Goal: Information Seeking & Learning: Learn about a topic

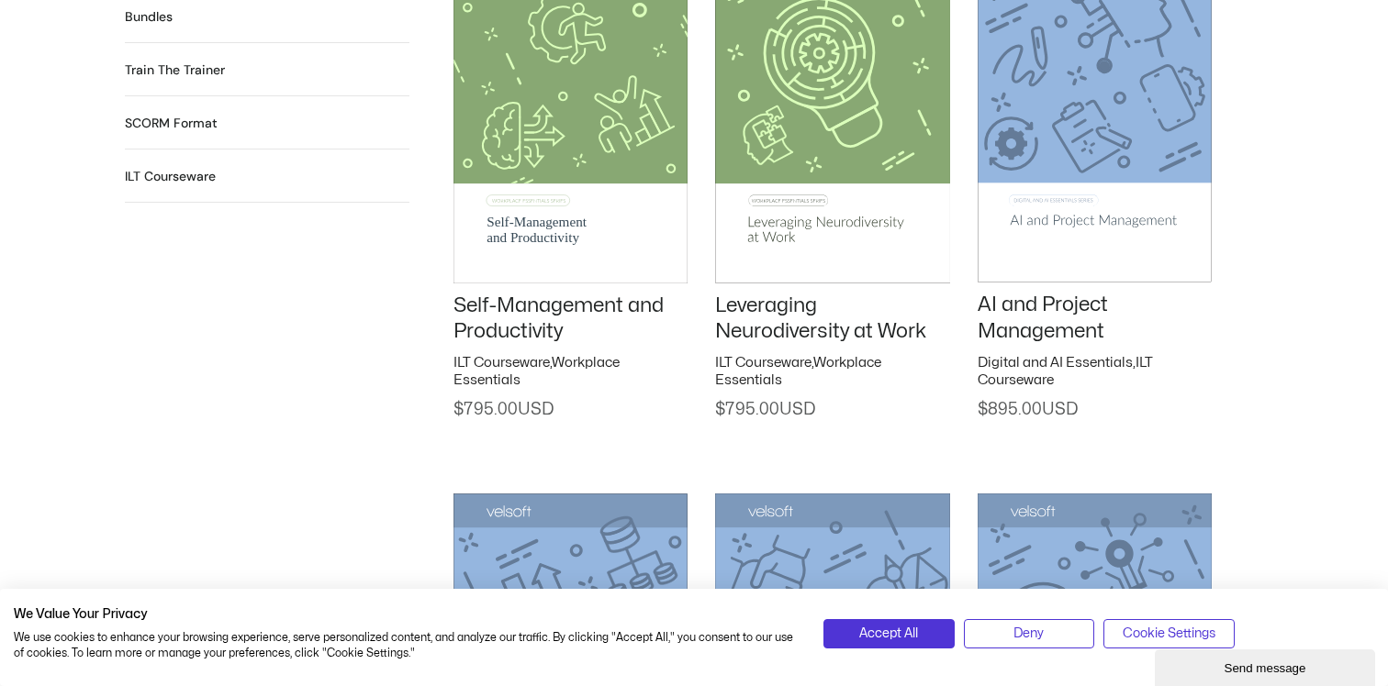
scroll to position [2051, 0]
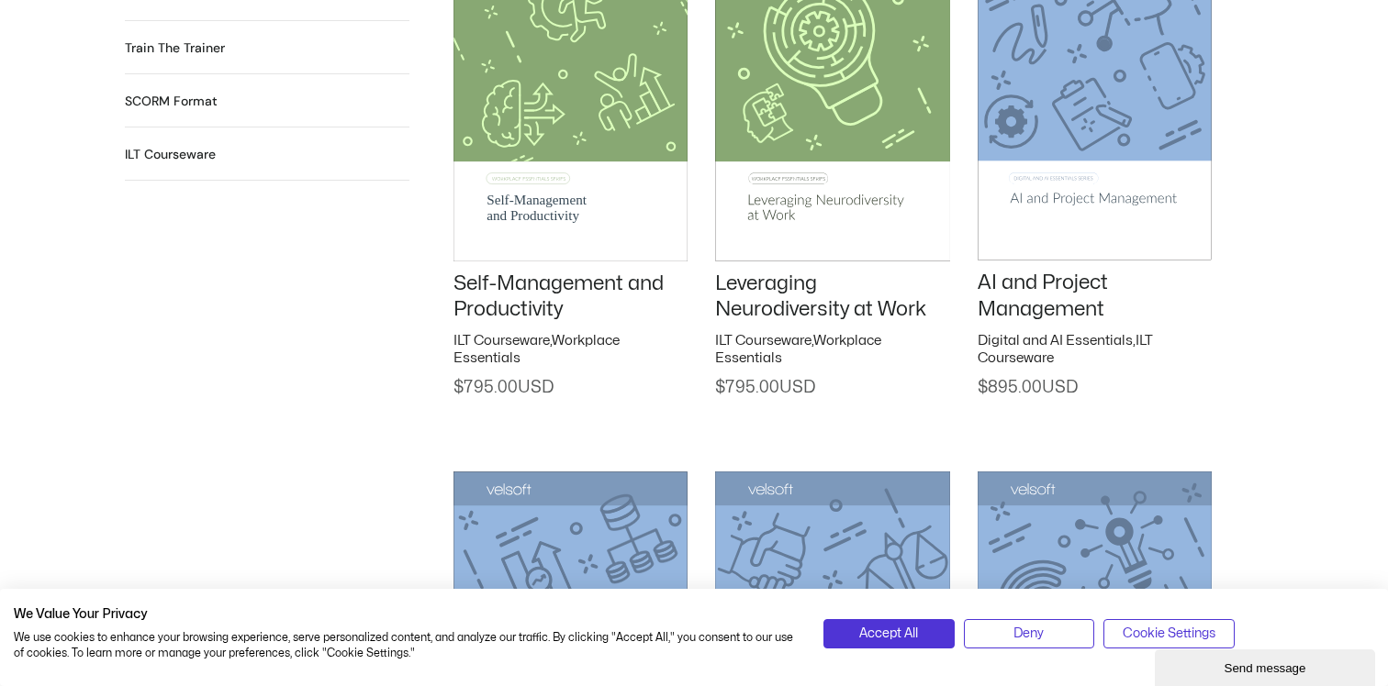
click at [1076, 206] on img at bounding box center [1094, 94] width 234 height 332
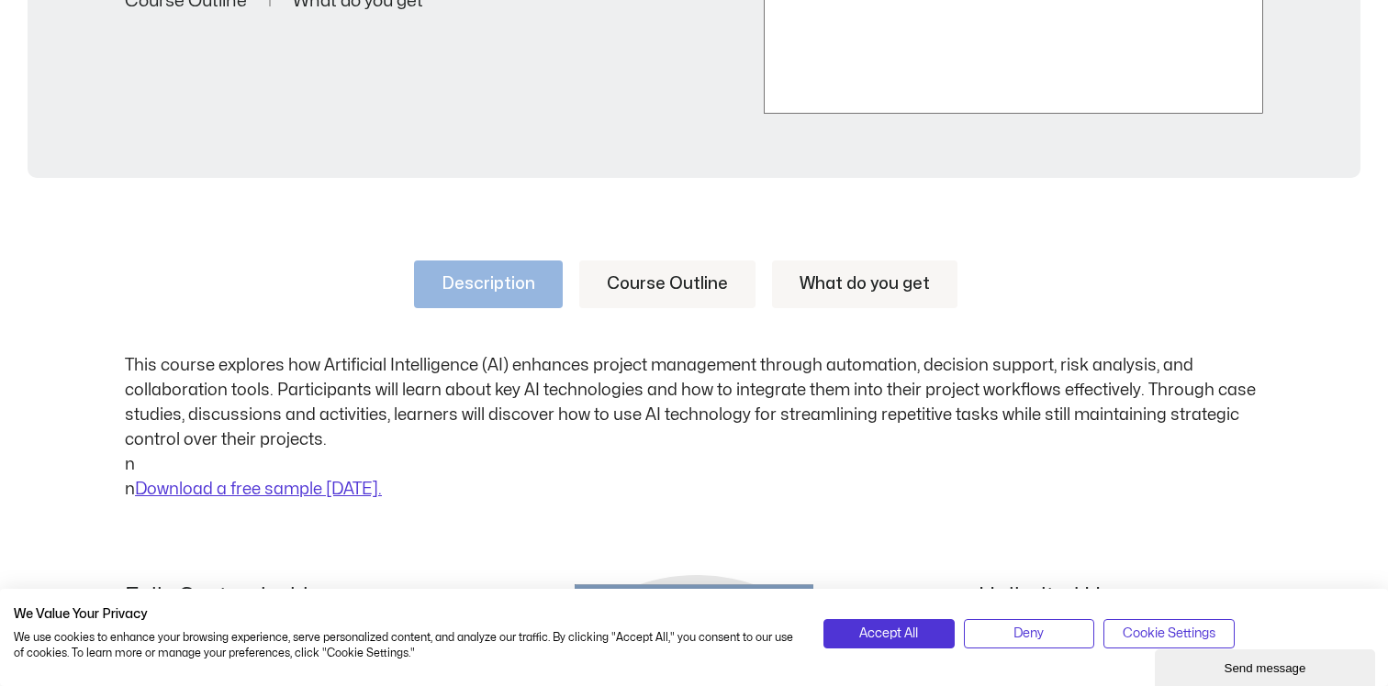
scroll to position [747, 0]
click at [676, 290] on link "Course Outline" at bounding box center [667, 283] width 176 height 48
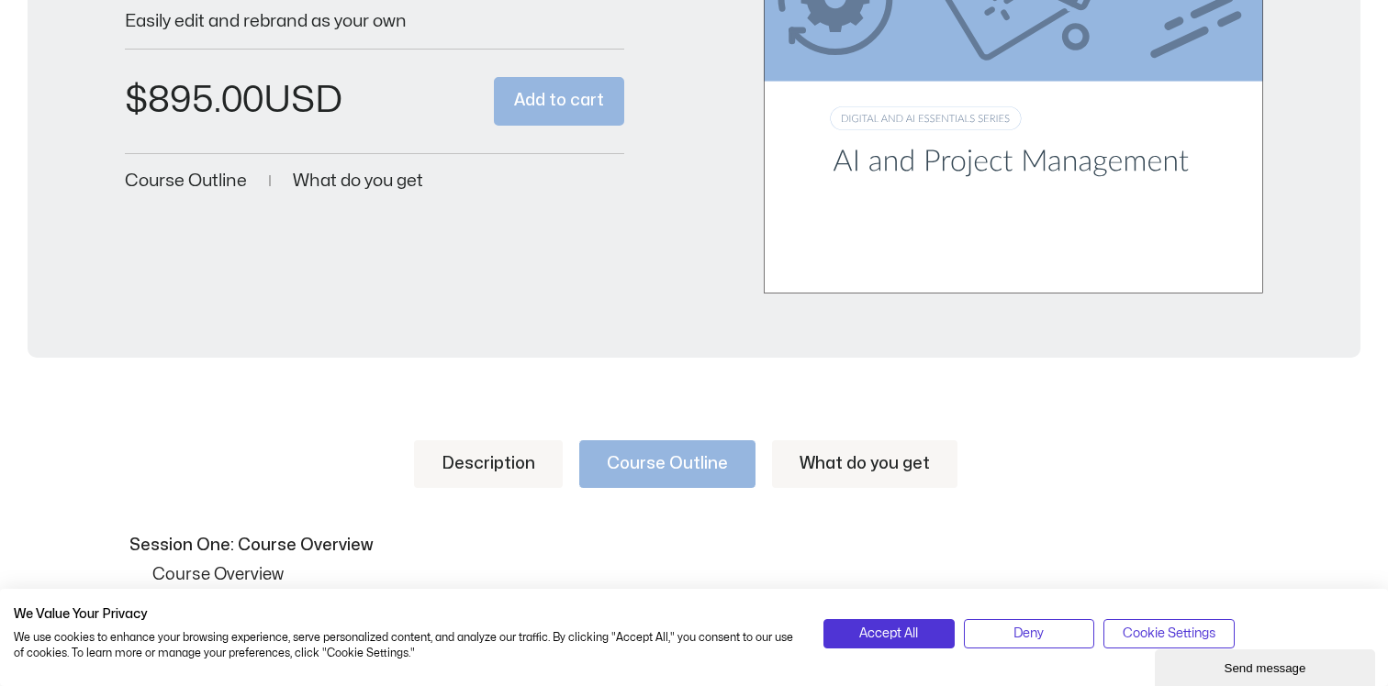
scroll to position [566, 0]
click at [827, 466] on link "What do you get" at bounding box center [864, 464] width 185 height 48
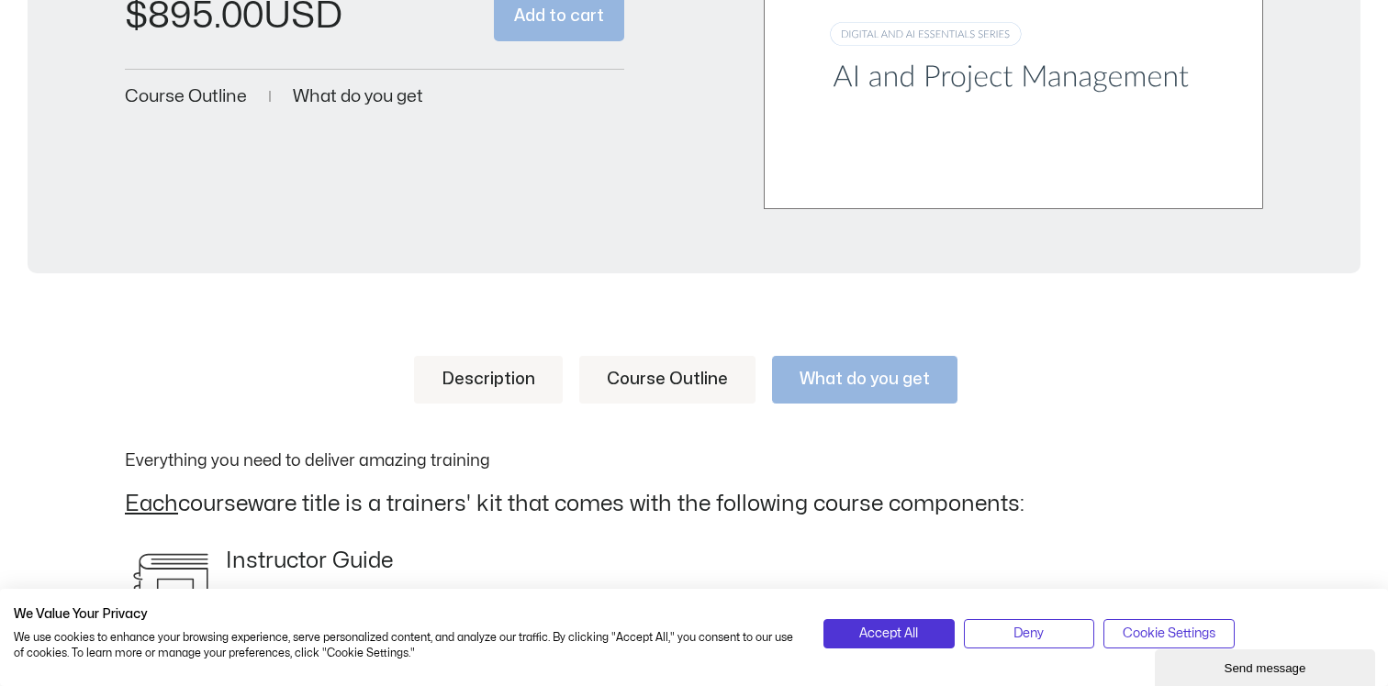
scroll to position [600, 0]
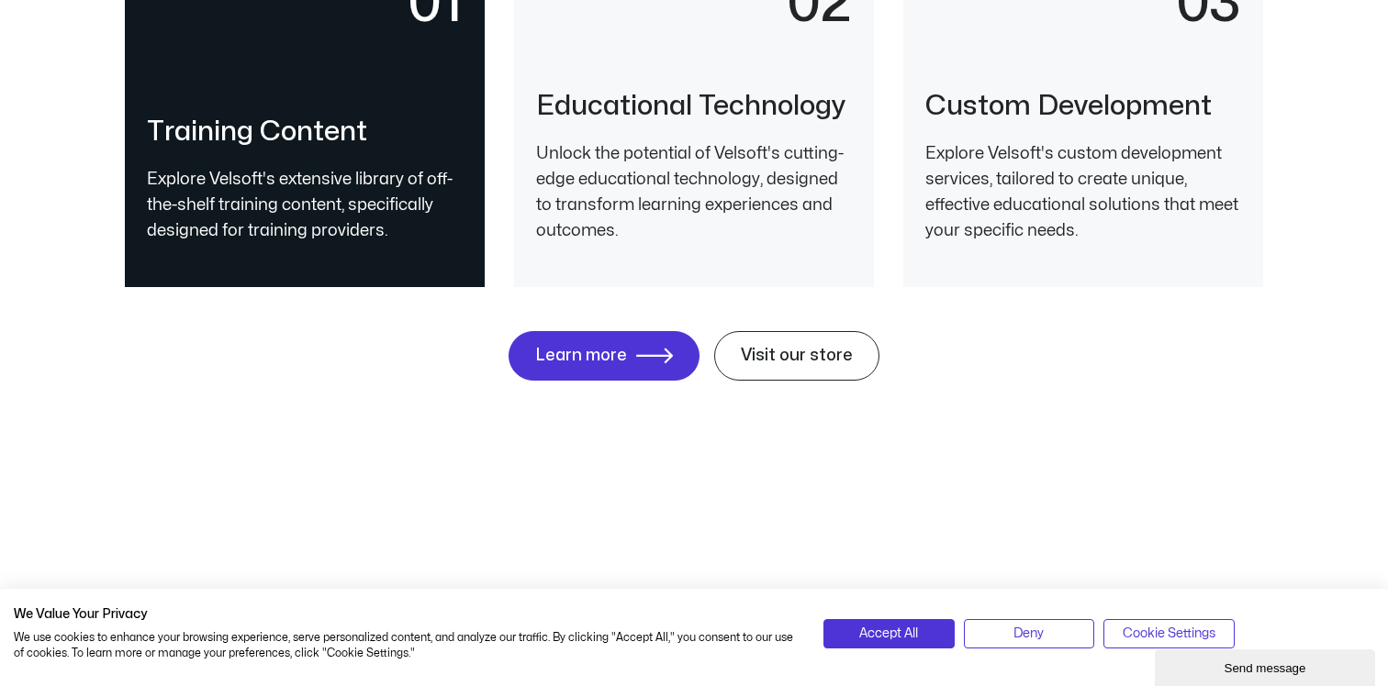
scroll to position [4148, 0]
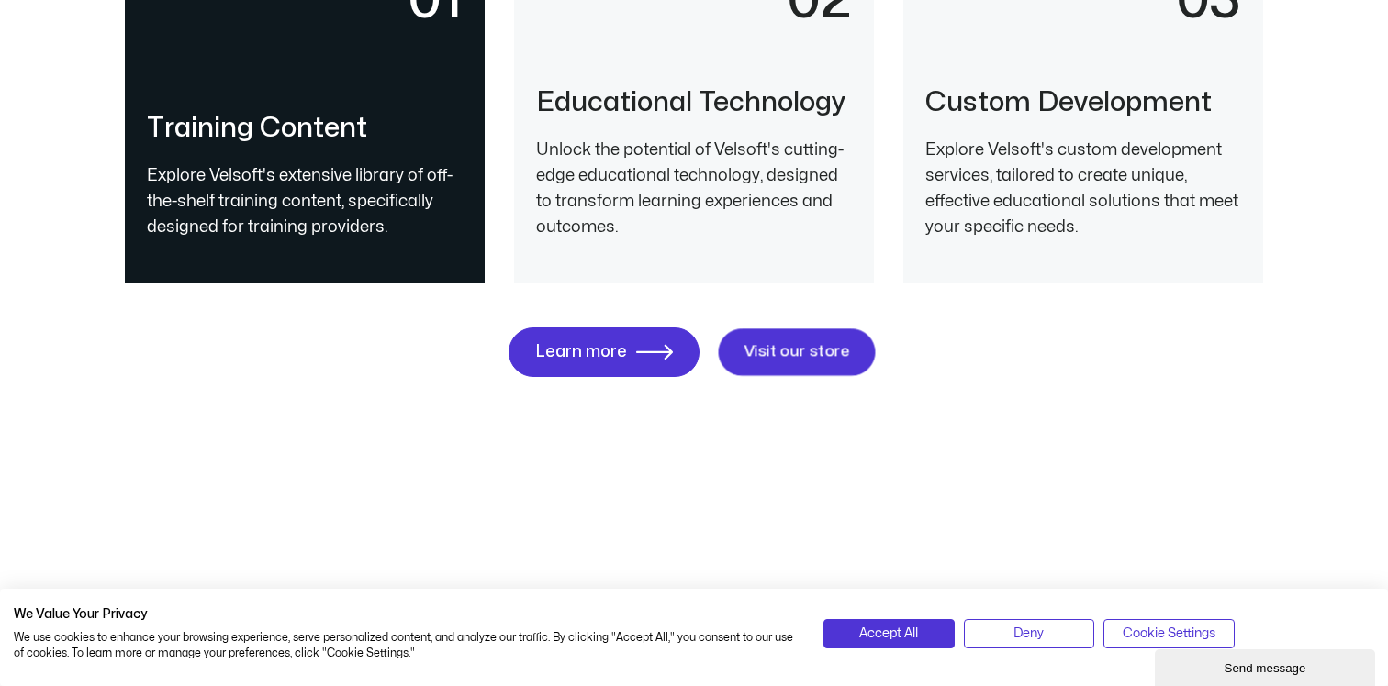
click at [800, 353] on span "Visit our store" at bounding box center [796, 352] width 106 height 17
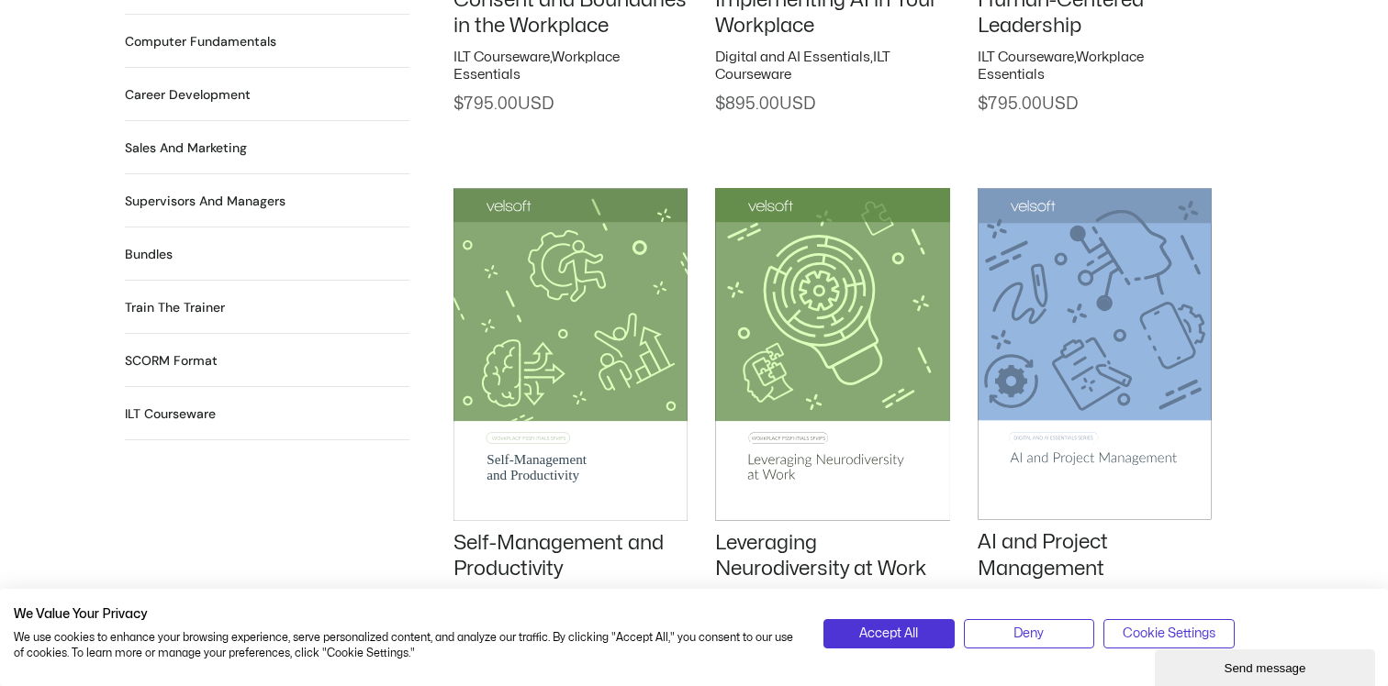
scroll to position [1793, 0]
